Goal: Check status: Check status

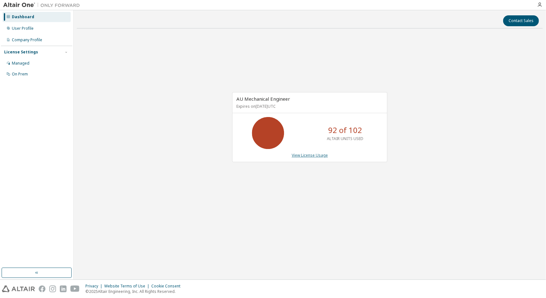
click at [297, 157] on link "View License Usage" at bounding box center [310, 155] width 36 height 5
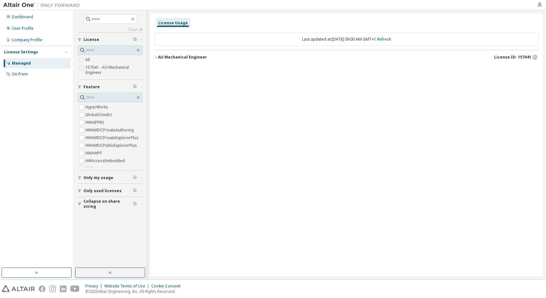
click at [157, 55] on button "AU Mechanical Engineer License ID: 157041" at bounding box center [346, 57] width 385 height 14
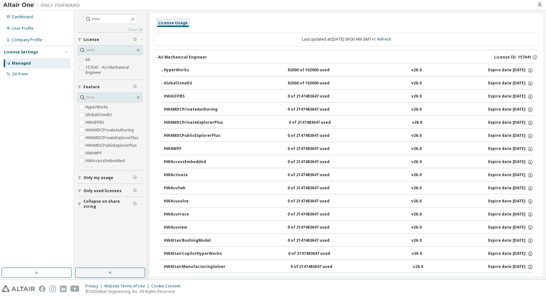
click at [162, 82] on icon "button" at bounding box center [162, 84] width 4 height 4
